Goal: Information Seeking & Learning: Learn about a topic

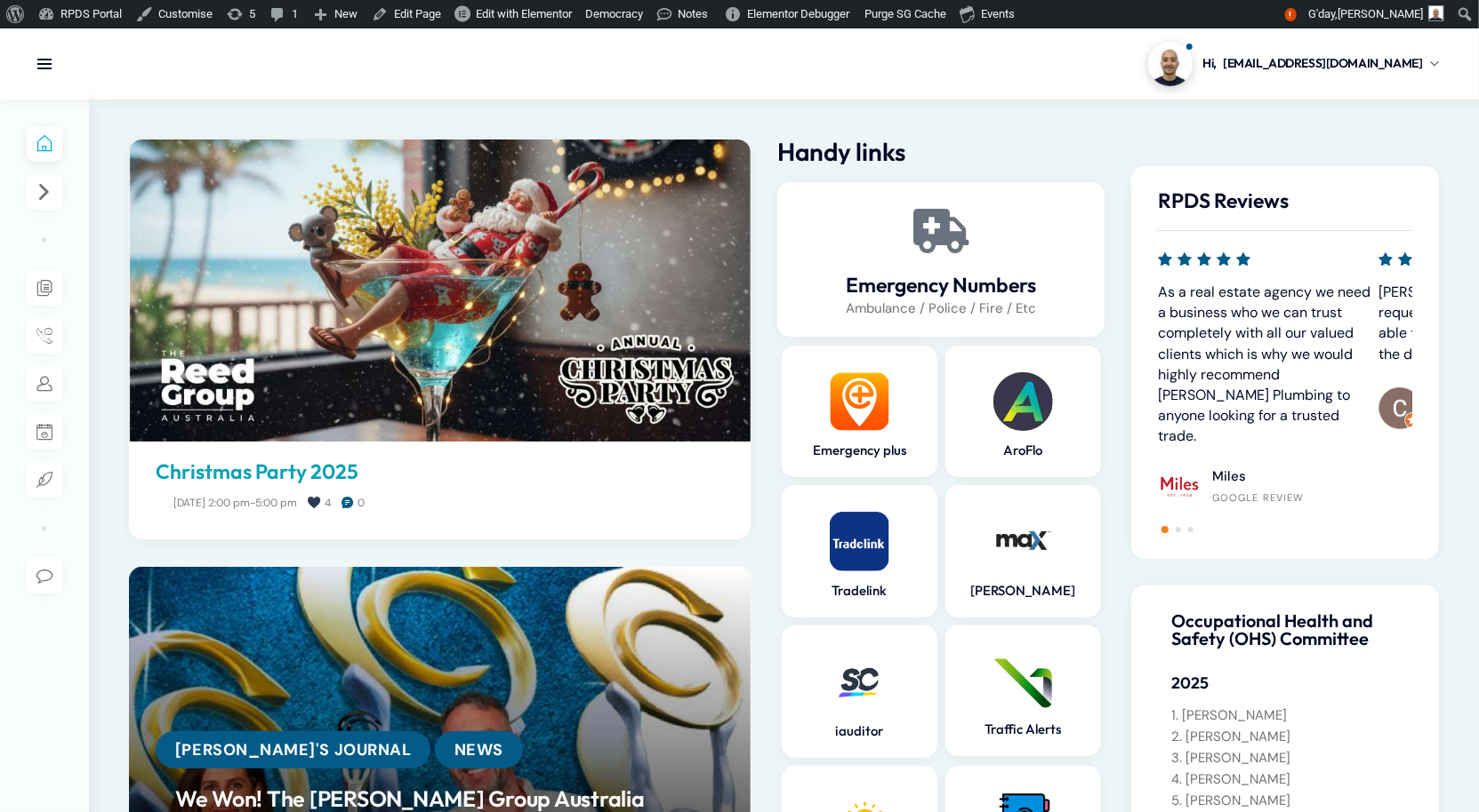
click at [316, 475] on link "Christmas Party 2025" at bounding box center [440, 472] width 568 height 25
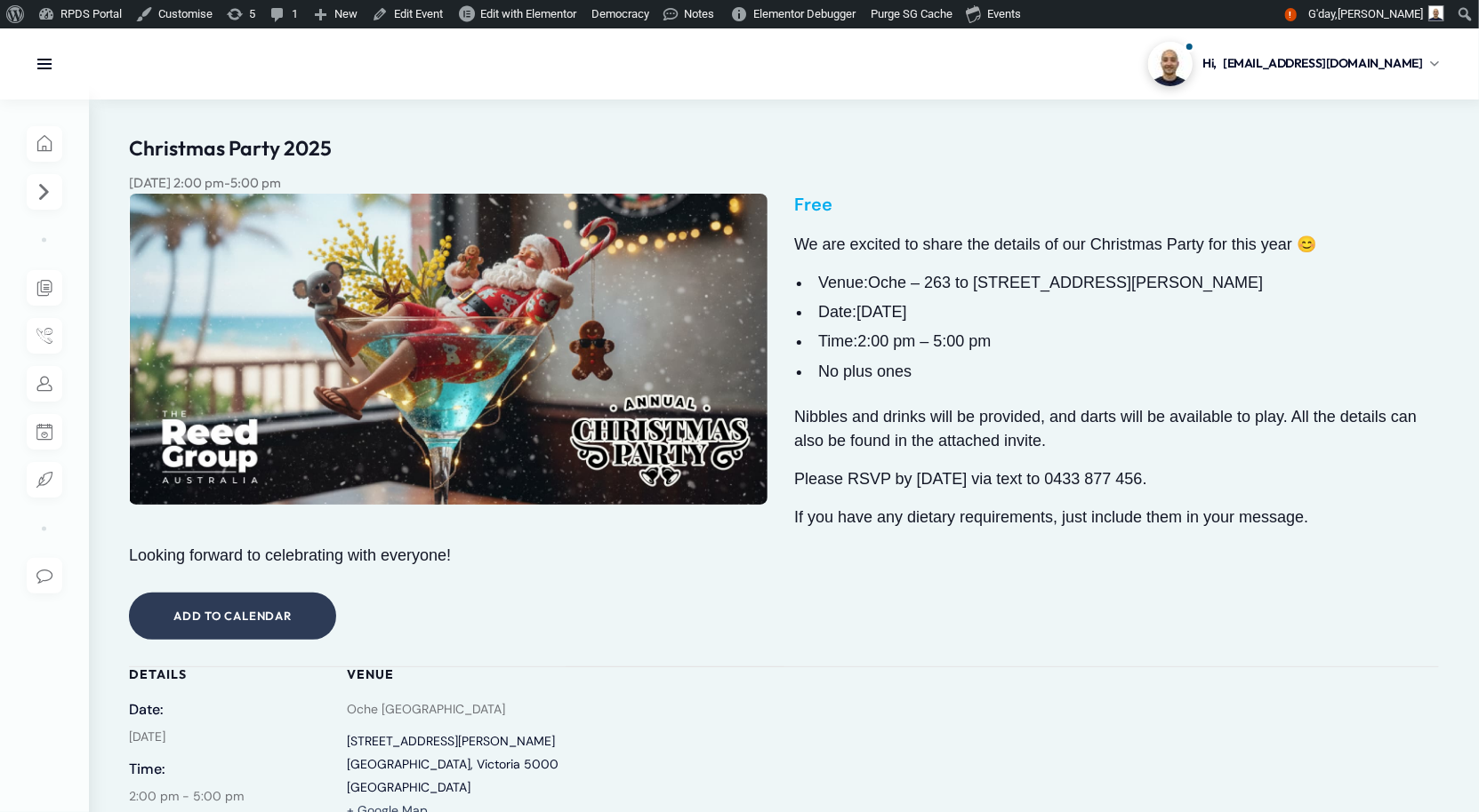
click at [280, 160] on h1 "Christmas Party 2025" at bounding box center [783, 149] width 1310 height 25
copy div "Christmas Party 2025"
click at [956, 156] on h1 "Christmas Party 2025" at bounding box center [783, 149] width 1310 height 25
